Goal: Use online tool/utility: Use online tool/utility

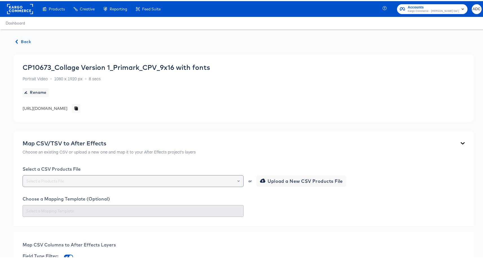
click at [237, 181] on icon "Open" at bounding box center [238, 180] width 2 height 2
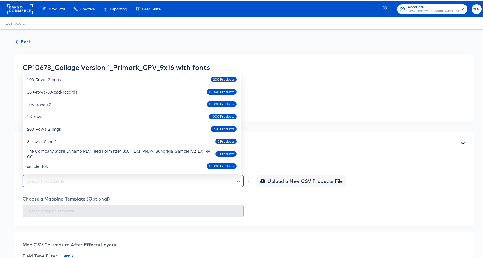
click at [307, 138] on div "Map CSV/TSV to After Effects Choose an existing CSV or upload a new one and map…" at bounding box center [244, 177] width 460 height 95
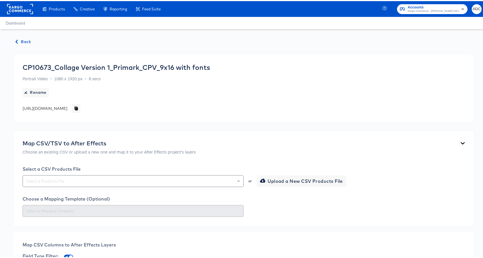
click at [27, 41] on span "Back" at bounding box center [23, 40] width 15 height 7
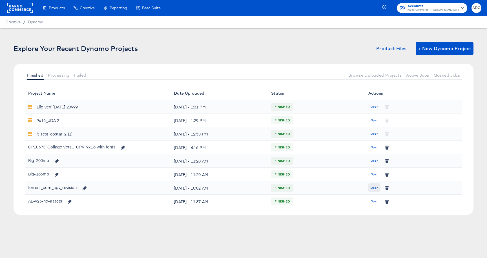
click at [375, 186] on span "Open" at bounding box center [375, 187] width 8 height 5
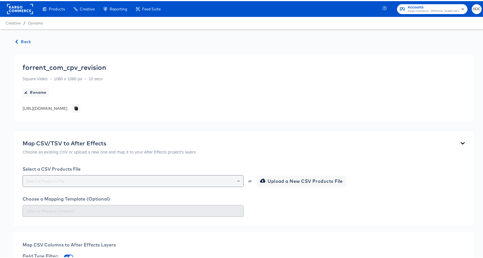
click at [98, 179] on input "text" at bounding box center [133, 180] width 216 height 6
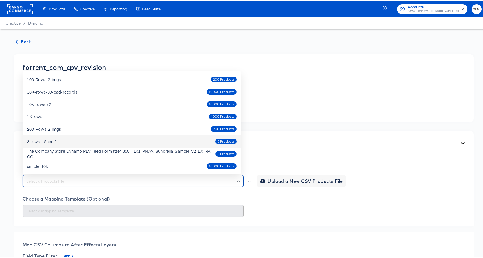
scroll to position [0, 0]
click at [100, 139] on div "3 rows - Sheet1 3 Products" at bounding box center [131, 140] width 209 height 9
type input "3 rows - Sheet1"
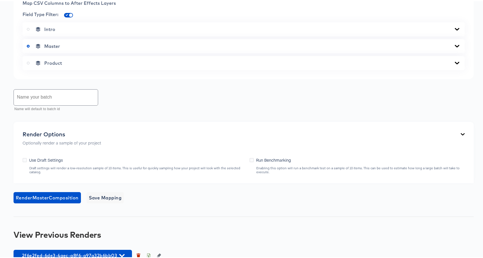
scroll to position [245, 0]
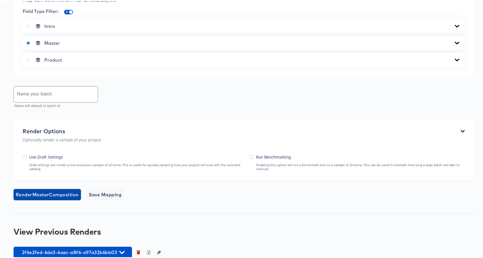
click at [51, 194] on span "Render Master Composition" at bounding box center [47, 194] width 63 height 8
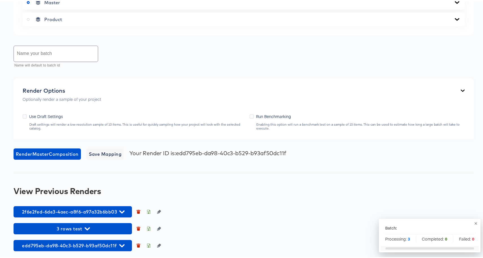
scroll to position [287, 0]
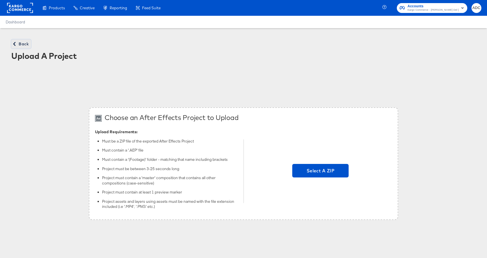
click at [23, 41] on span "Back" at bounding box center [21, 44] width 15 height 7
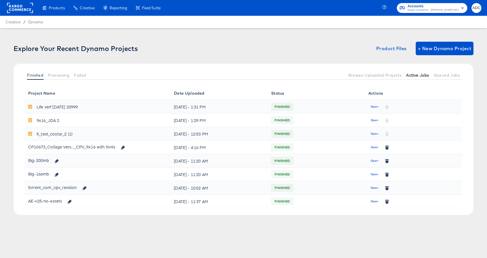
click at [417, 75] on span "Active Jobs" at bounding box center [417, 75] width 23 height 5
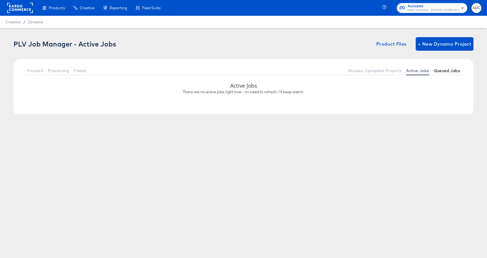
click at [451, 72] on span "Queued Jobs" at bounding box center [447, 71] width 26 height 5
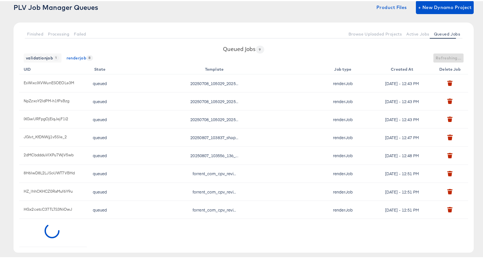
scroll to position [21, 0]
